Goal: Task Accomplishment & Management: Manage account settings

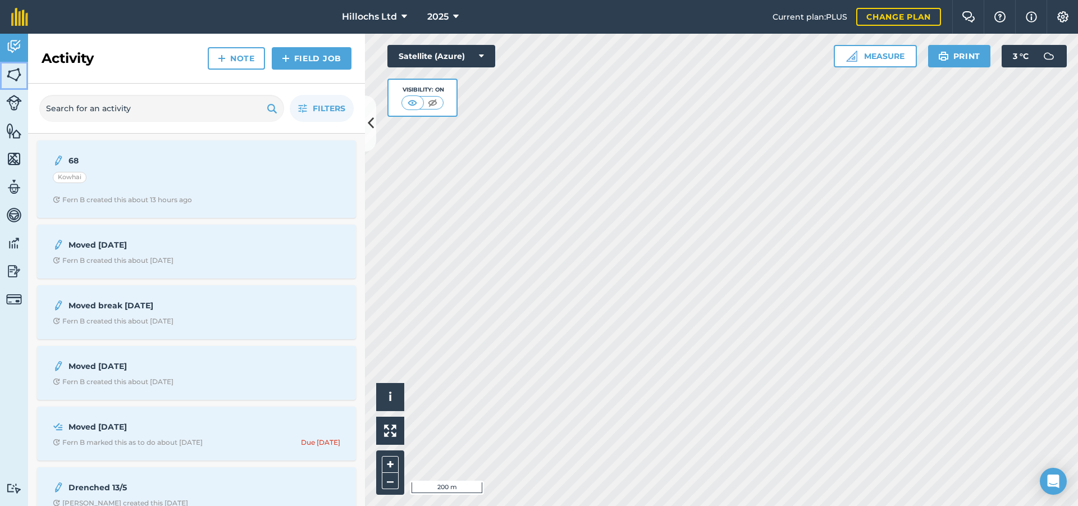
click at [15, 75] on img at bounding box center [14, 74] width 16 height 17
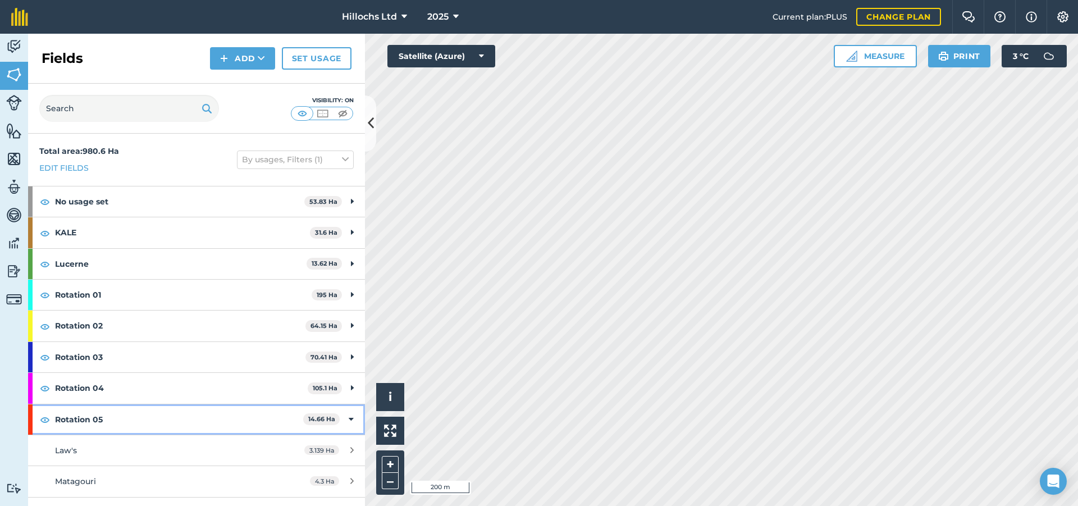
click at [349, 417] on icon at bounding box center [351, 419] width 5 height 12
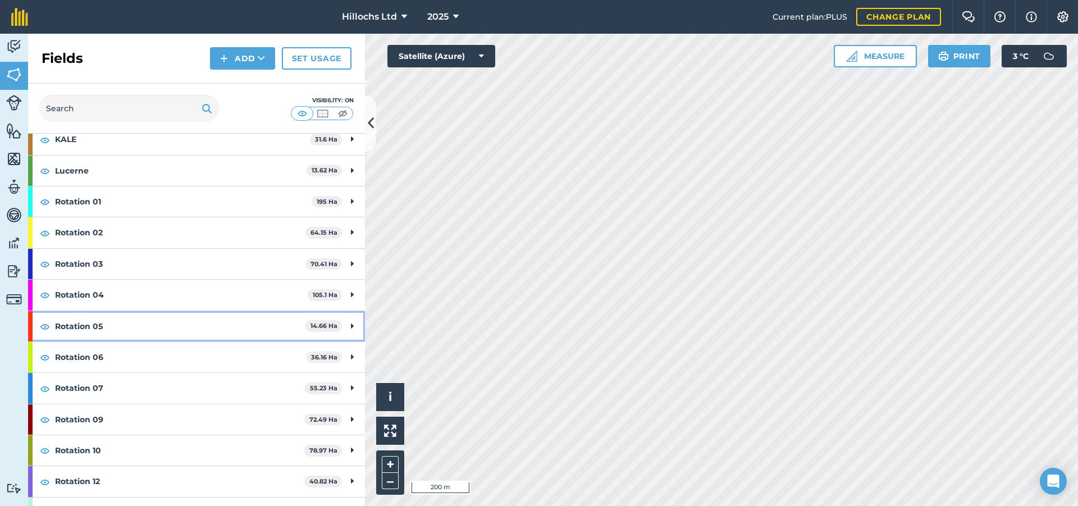
scroll to position [208, 0]
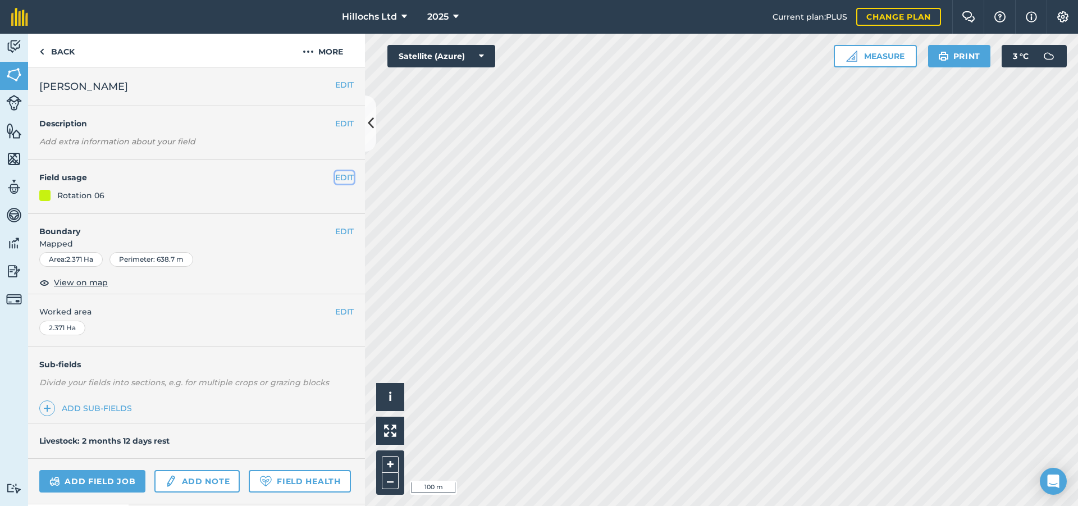
click at [335, 177] on button "EDIT" at bounding box center [344, 177] width 19 height 12
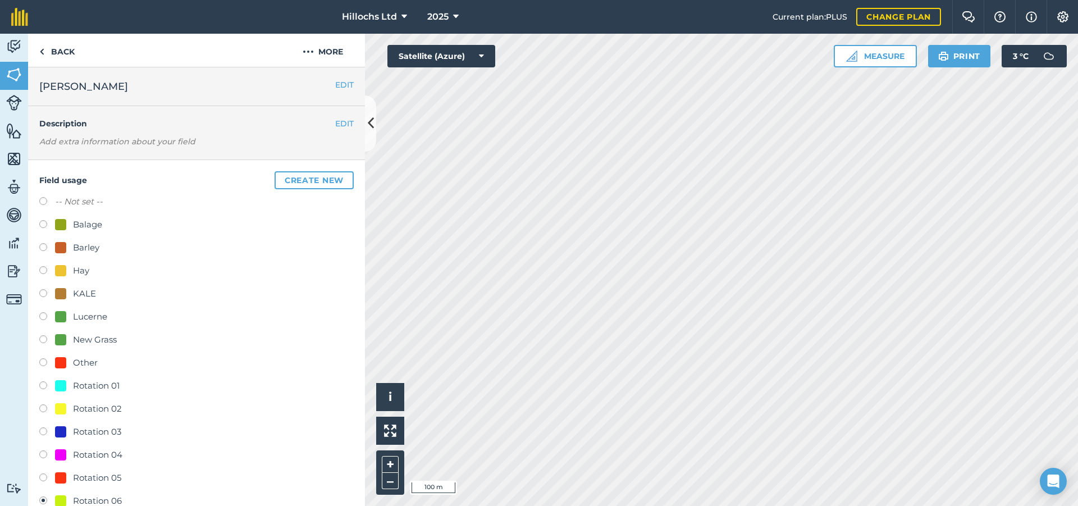
click at [42, 199] on label at bounding box center [47, 202] width 16 height 11
radio input "true"
radio input "false"
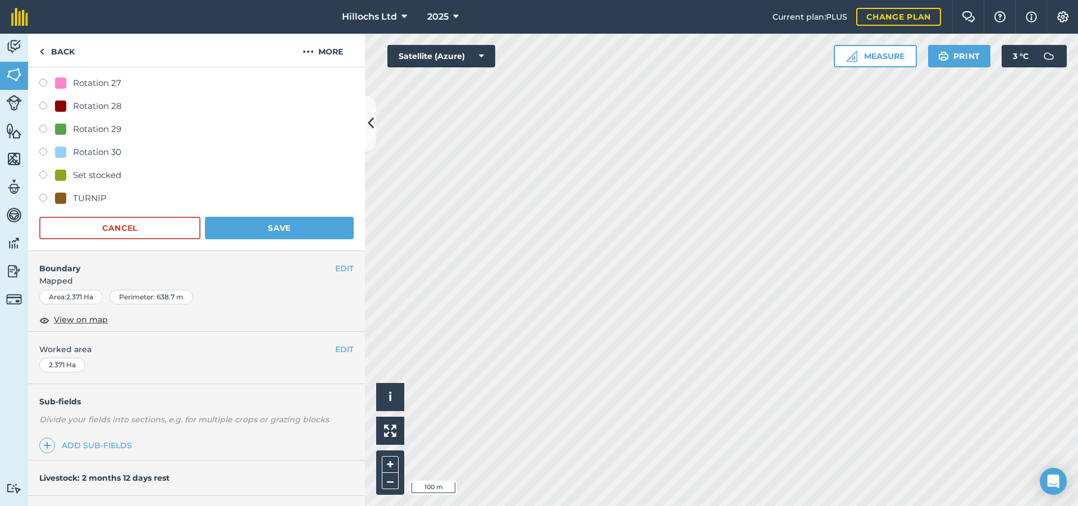
scroll to position [1051, 0]
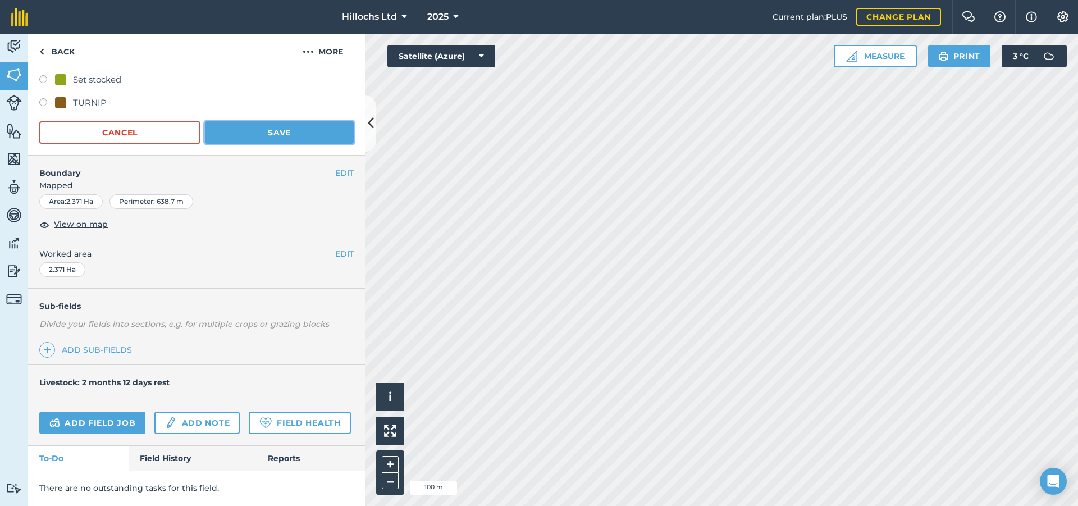
click at [294, 121] on button "Save" at bounding box center [279, 132] width 149 height 22
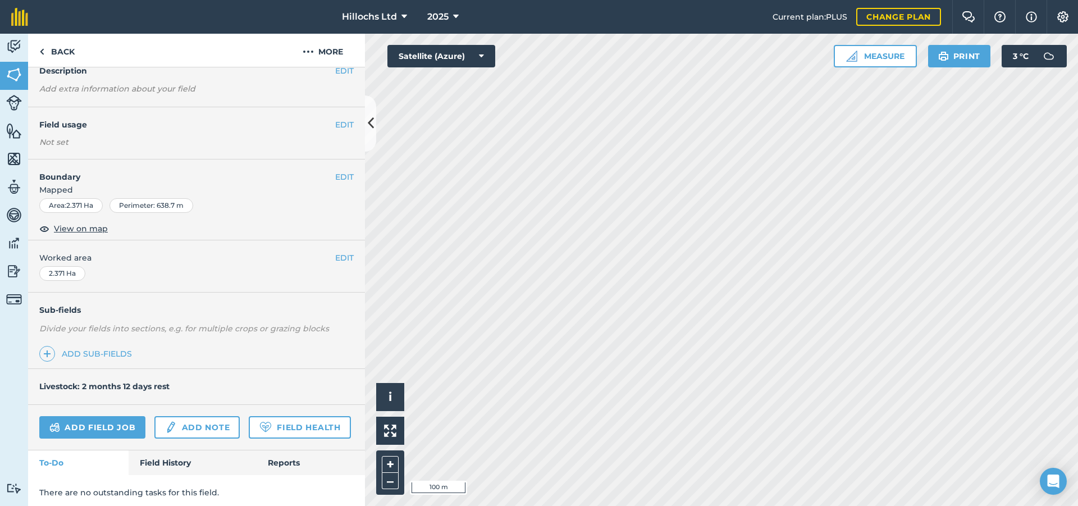
scroll to position [88, 0]
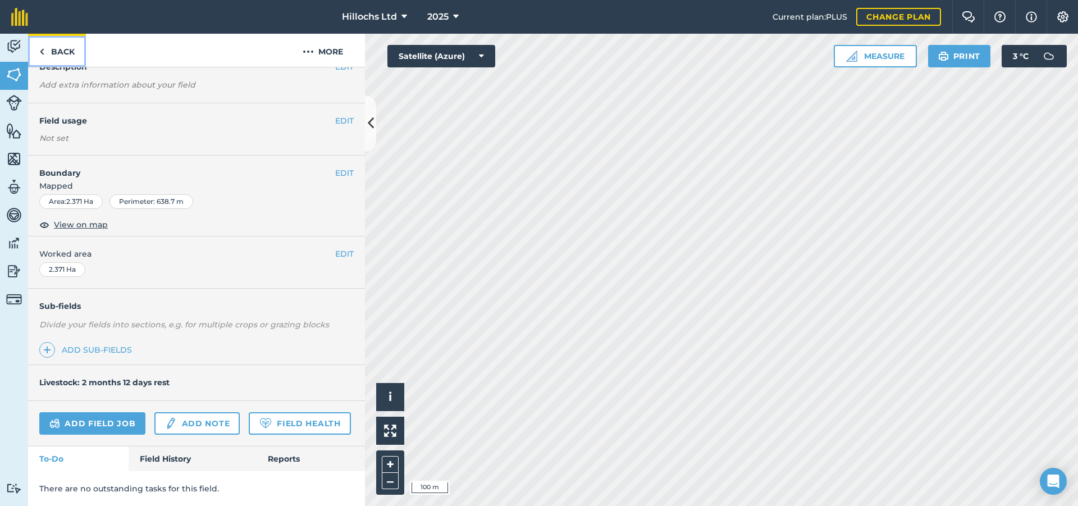
click at [52, 54] on link "Back" at bounding box center [57, 50] width 58 height 33
click at [12, 78] on img at bounding box center [14, 74] width 16 height 17
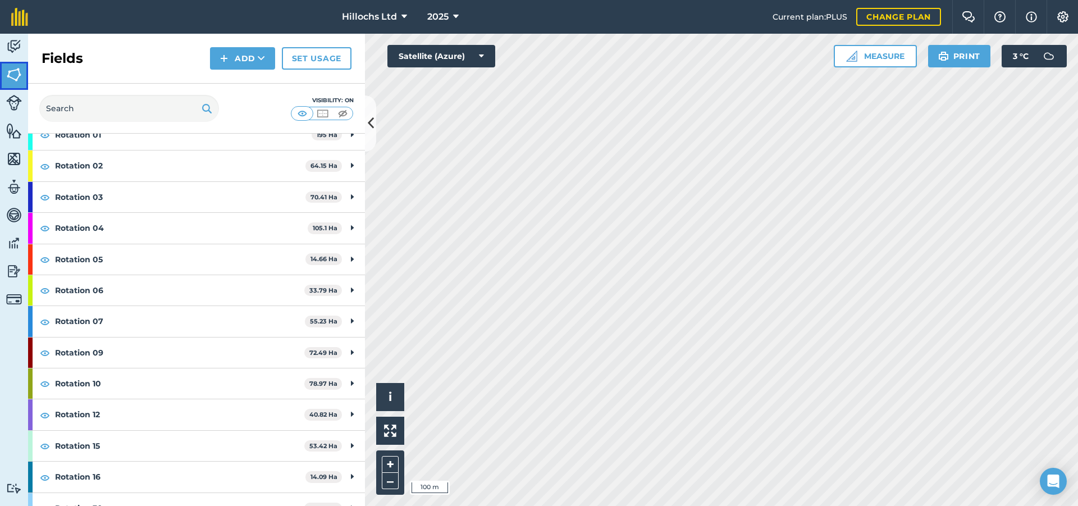
scroll to position [208, 0]
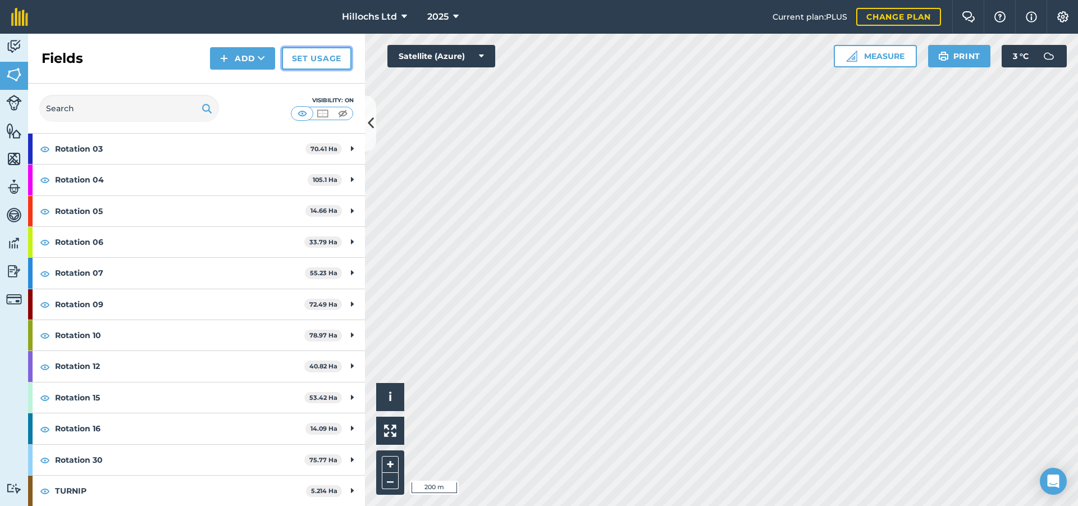
click at [320, 62] on link "Set usage" at bounding box center [317, 58] width 70 height 22
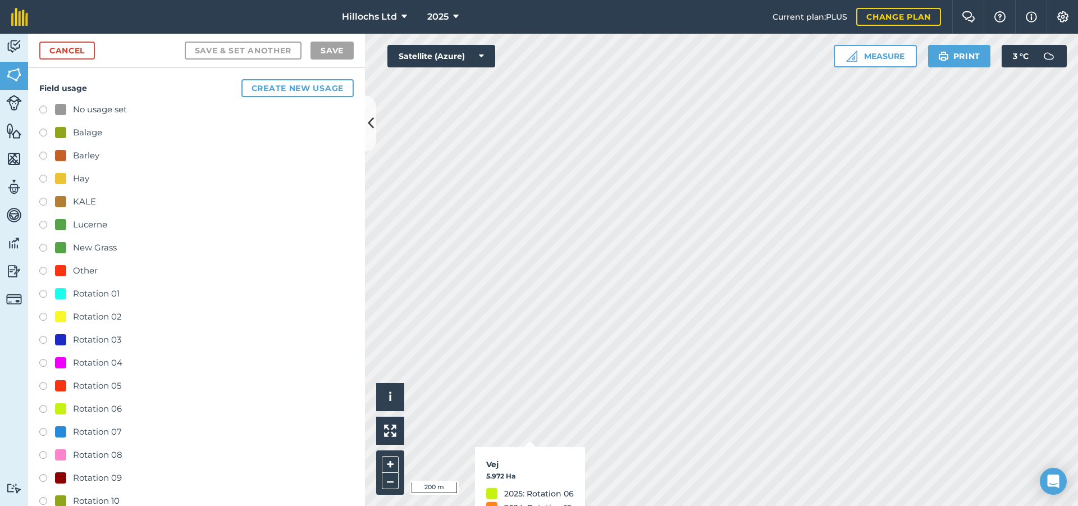
checkbox input "true"
click at [44, 109] on label at bounding box center [47, 111] width 16 height 11
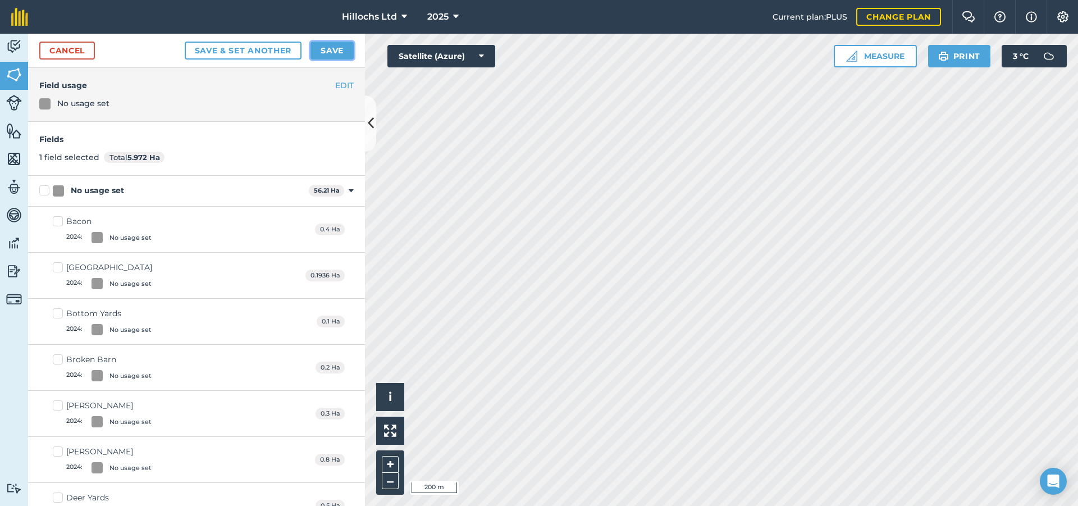
click at [333, 48] on button "Save" at bounding box center [331, 51] width 43 height 18
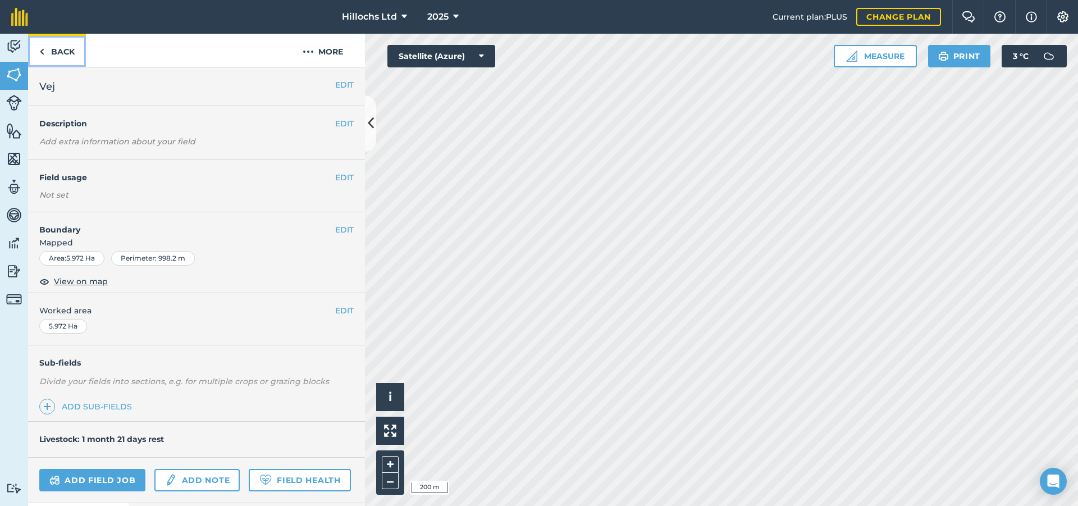
click at [52, 45] on link "Back" at bounding box center [57, 50] width 58 height 33
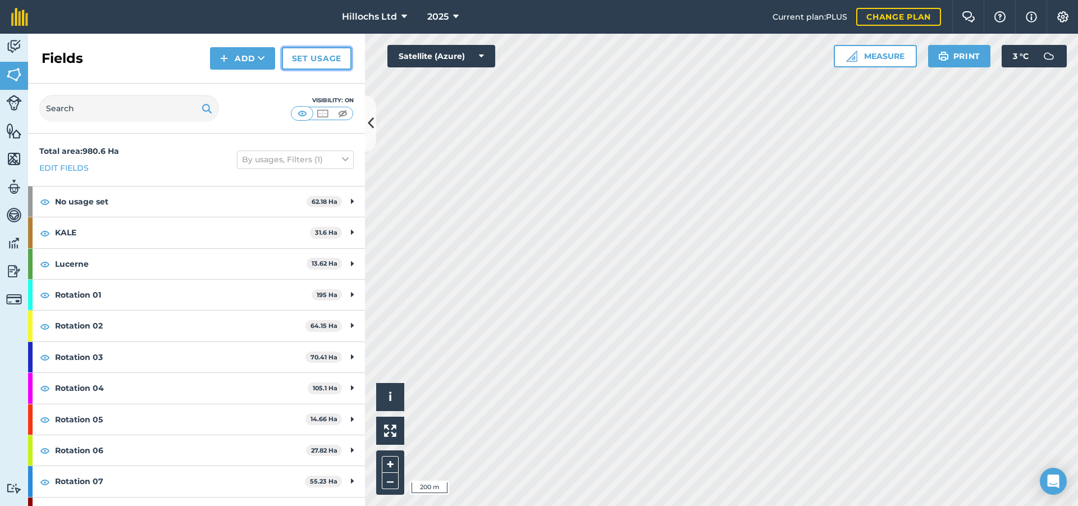
click at [309, 63] on link "Set usage" at bounding box center [317, 58] width 70 height 22
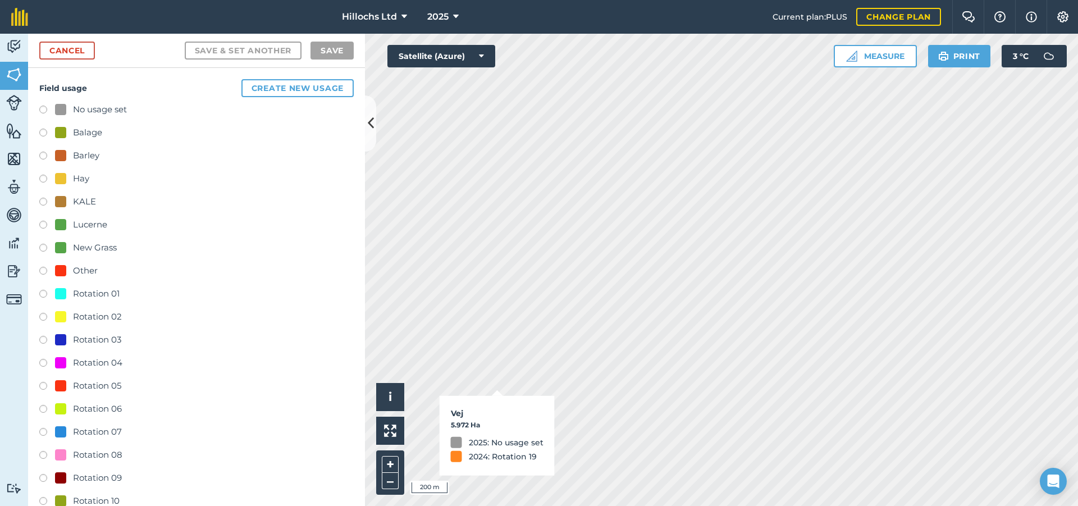
checkbox input "true"
click at [43, 412] on label at bounding box center [47, 410] width 16 height 11
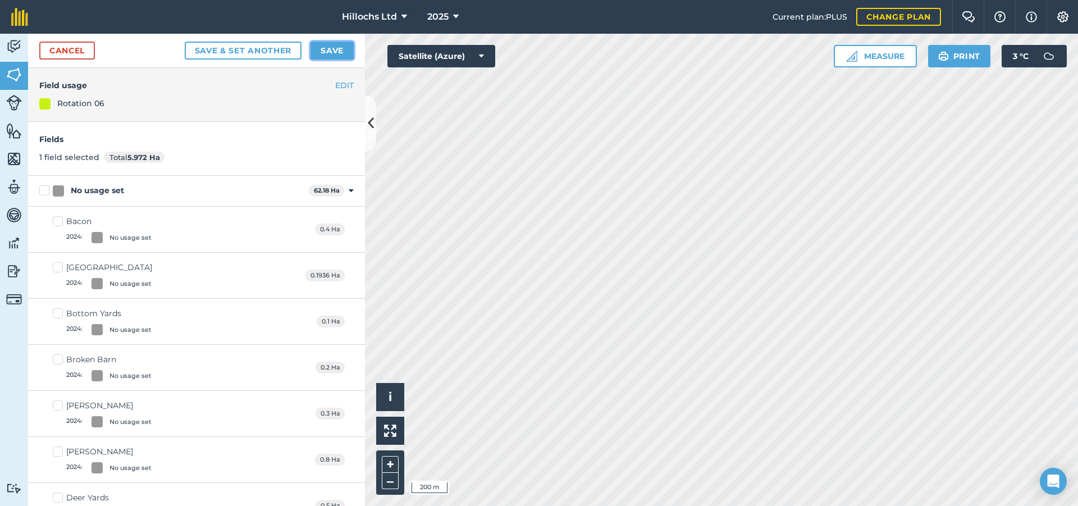
click at [328, 48] on button "Save" at bounding box center [331, 51] width 43 height 18
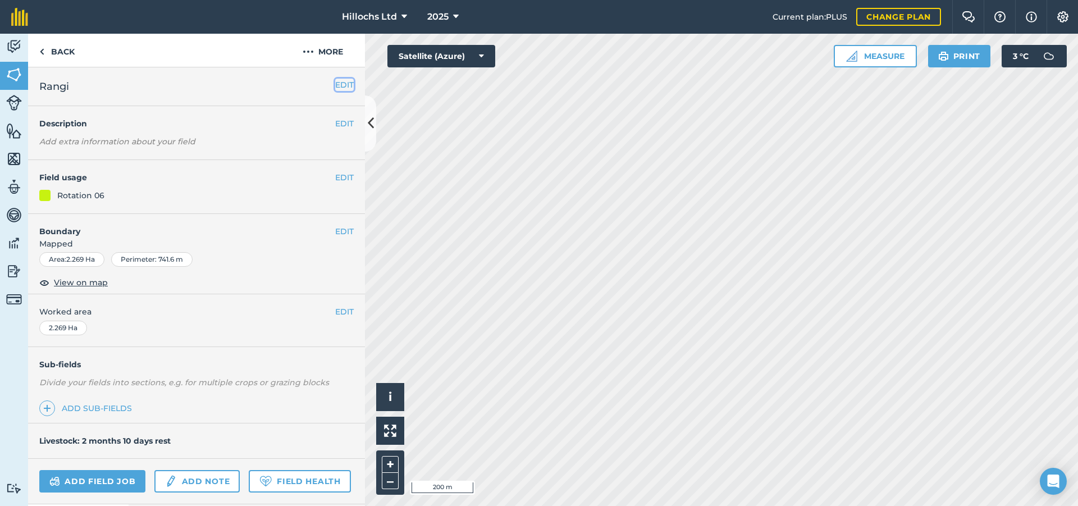
click at [341, 83] on button "EDIT" at bounding box center [344, 85] width 19 height 12
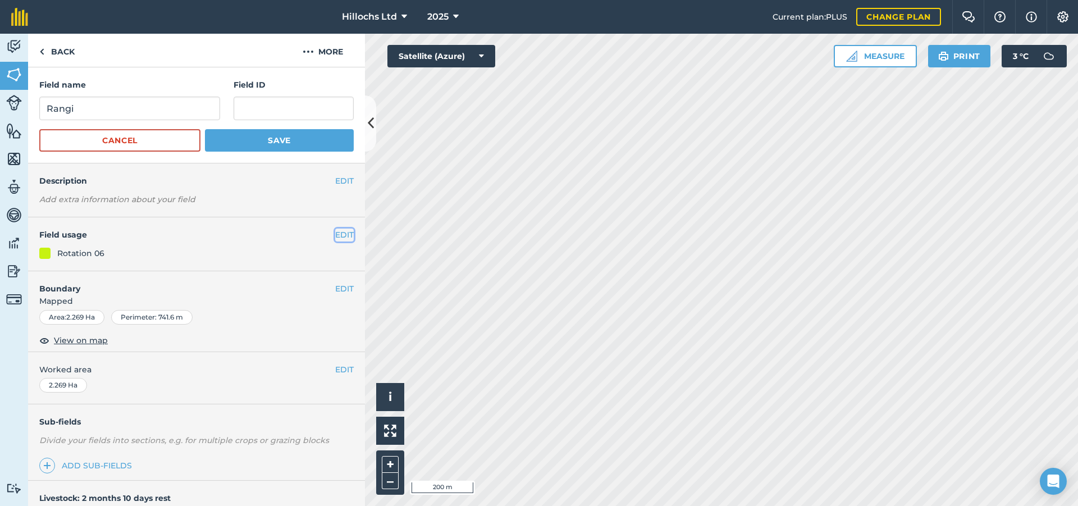
click at [338, 237] on button "EDIT" at bounding box center [344, 234] width 19 height 12
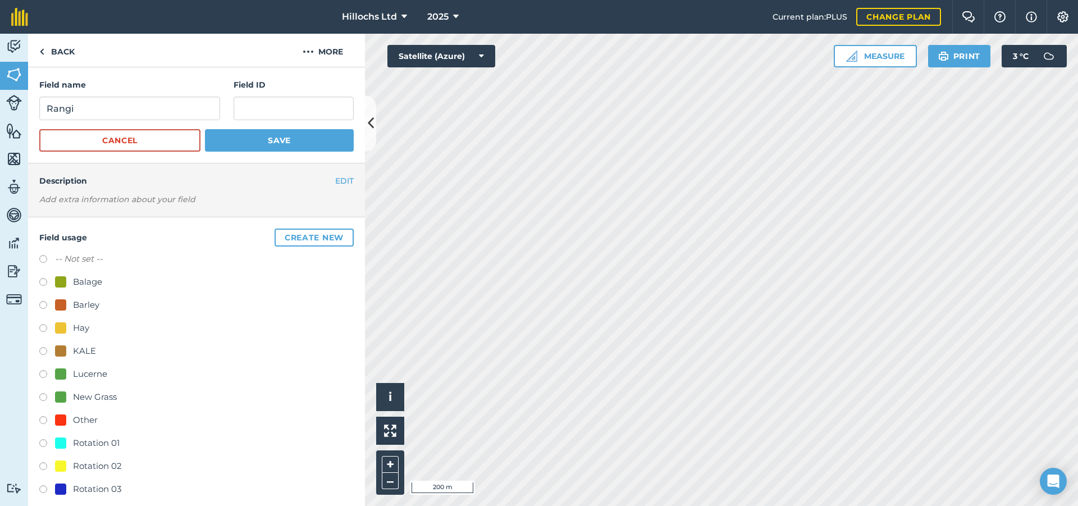
click at [45, 257] on label at bounding box center [47, 260] width 16 height 11
radio input "true"
radio input "false"
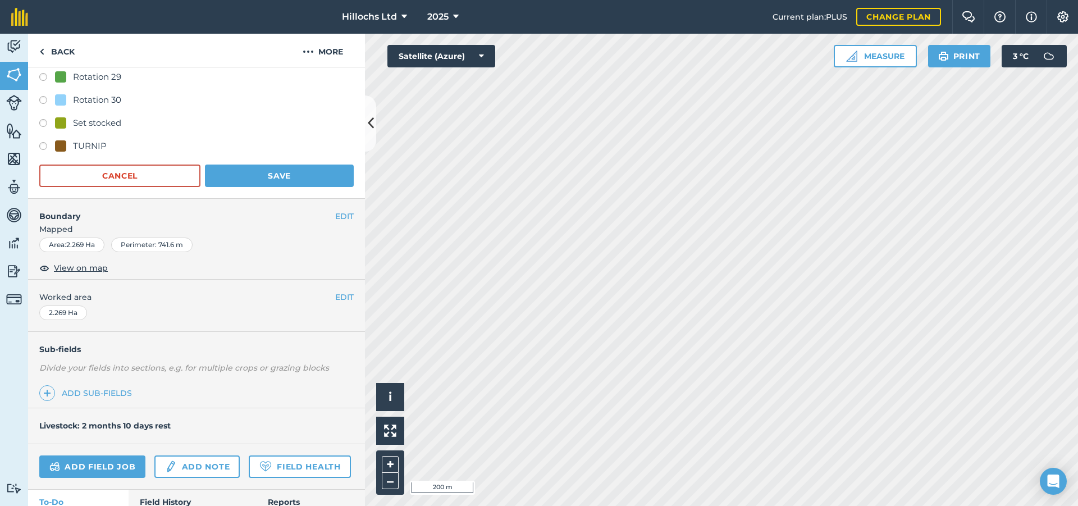
scroll to position [1108, 0]
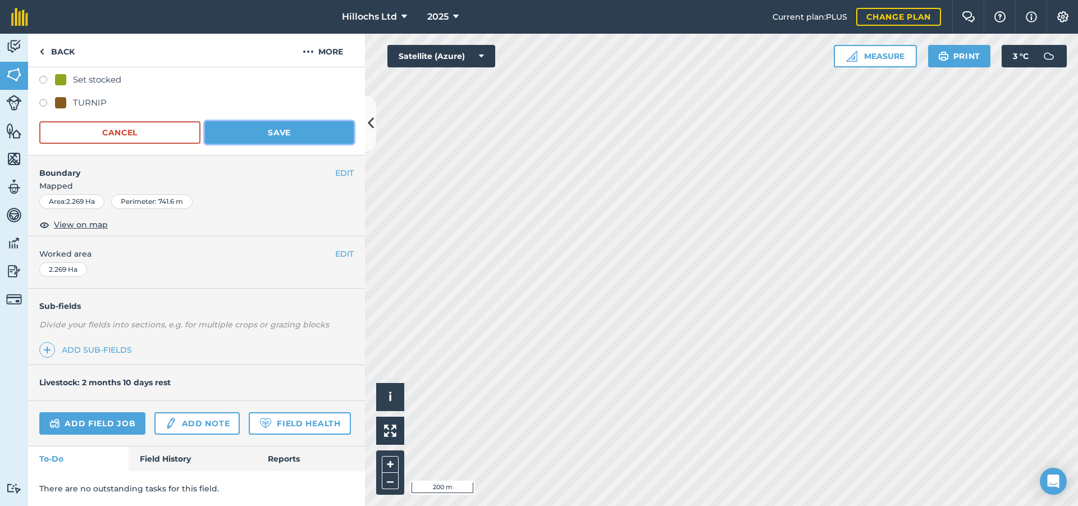
click at [309, 121] on button "Save" at bounding box center [279, 132] width 149 height 22
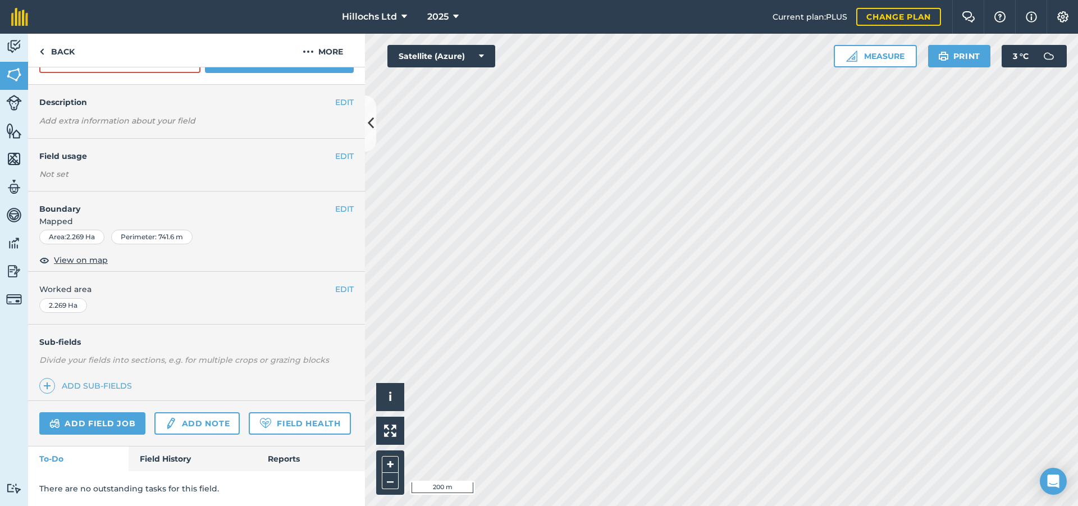
scroll to position [145, 0]
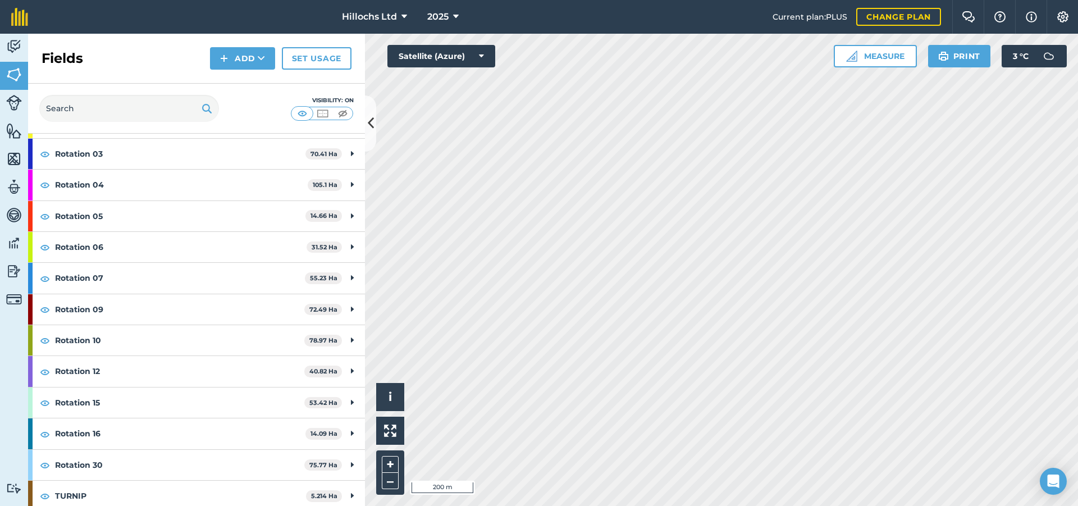
scroll to position [208, 0]
